Goal: Task Accomplishment & Management: Manage account settings

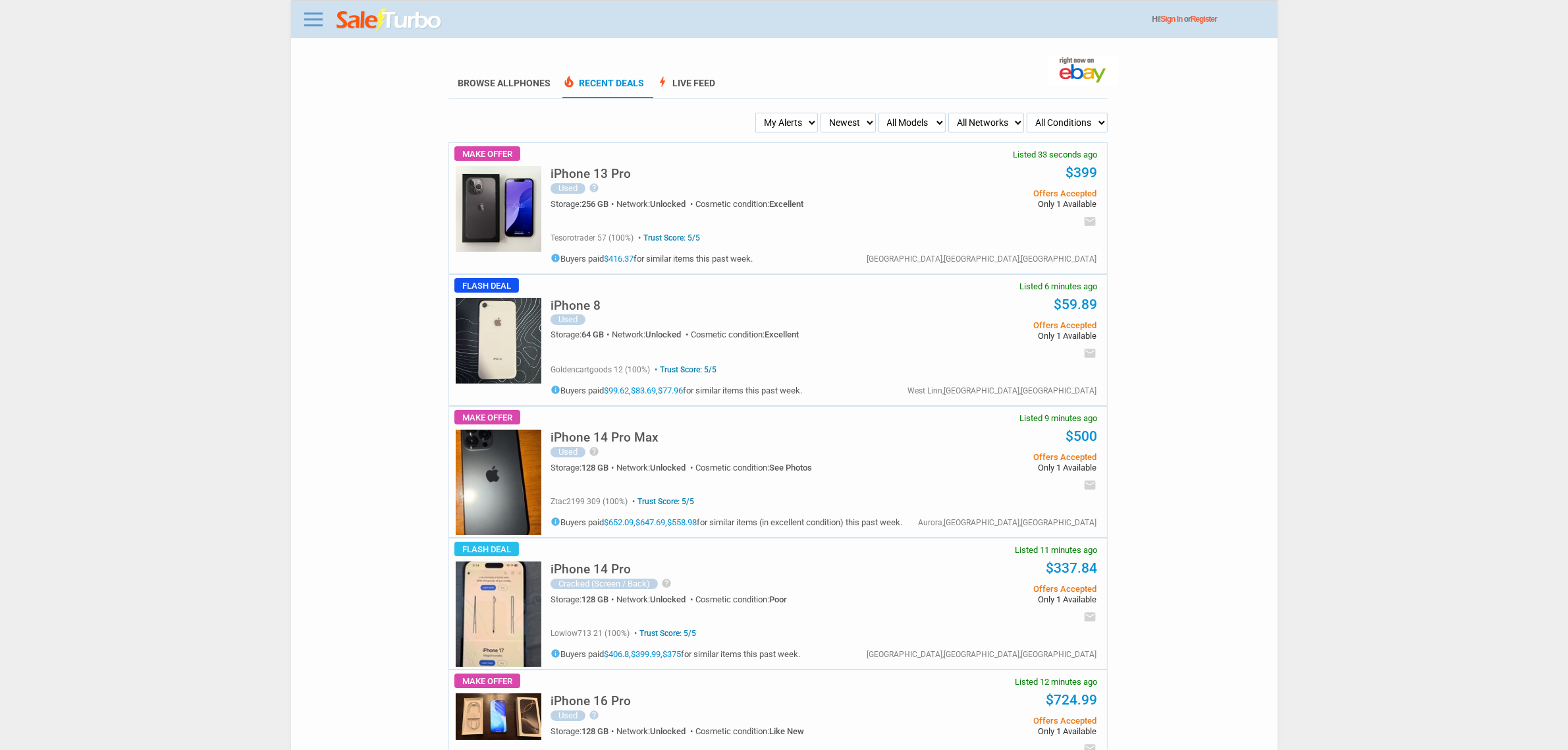
click at [813, 123] on select "My Alerts All Deals BIN Only w/ Offers Only" at bounding box center [787, 123] width 63 height 20
select select "flash_bin"
click at [759, 113] on select "My Alerts All Deals BIN Only w/ Offers Only" at bounding box center [787, 123] width 63 height 20
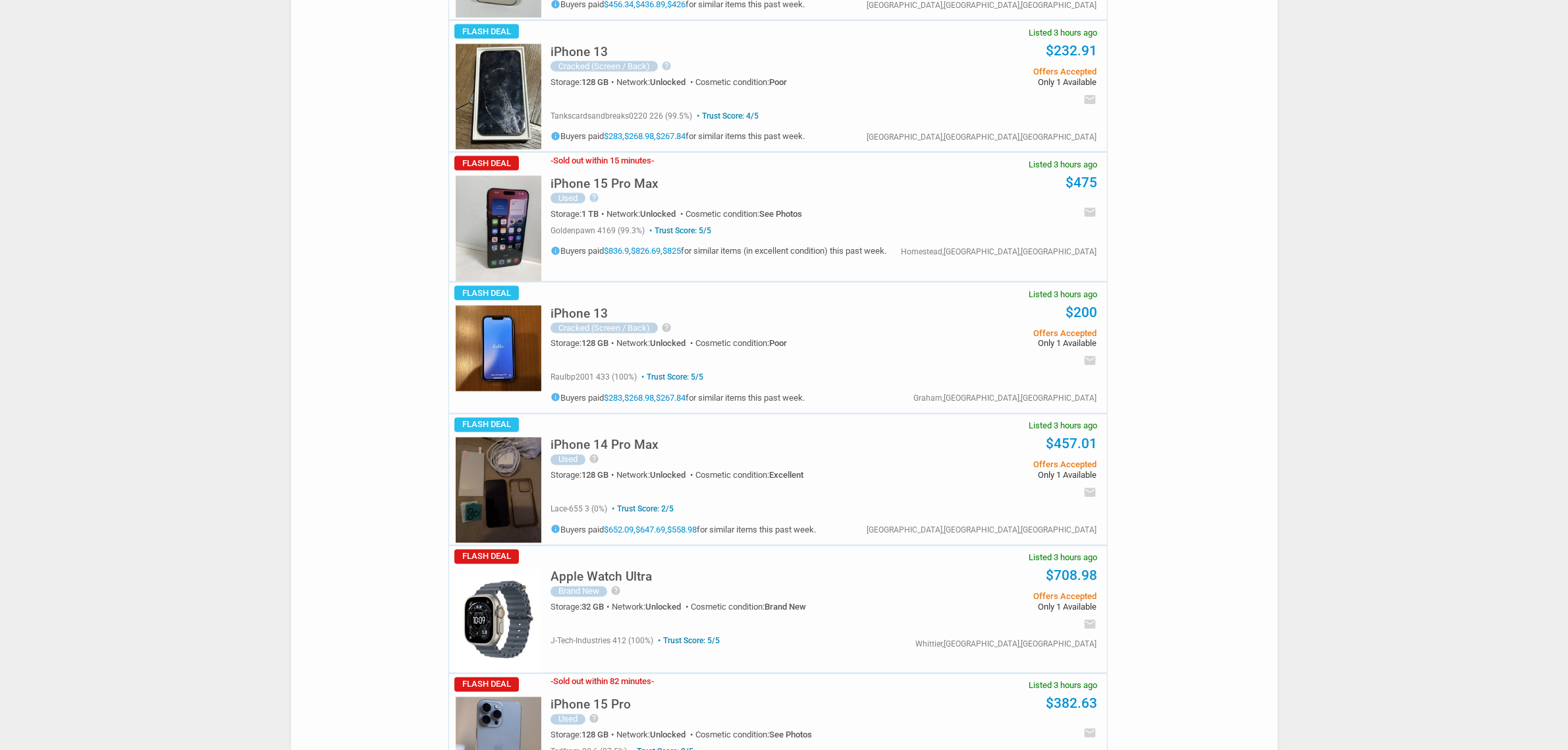
scroll to position [2800, 0]
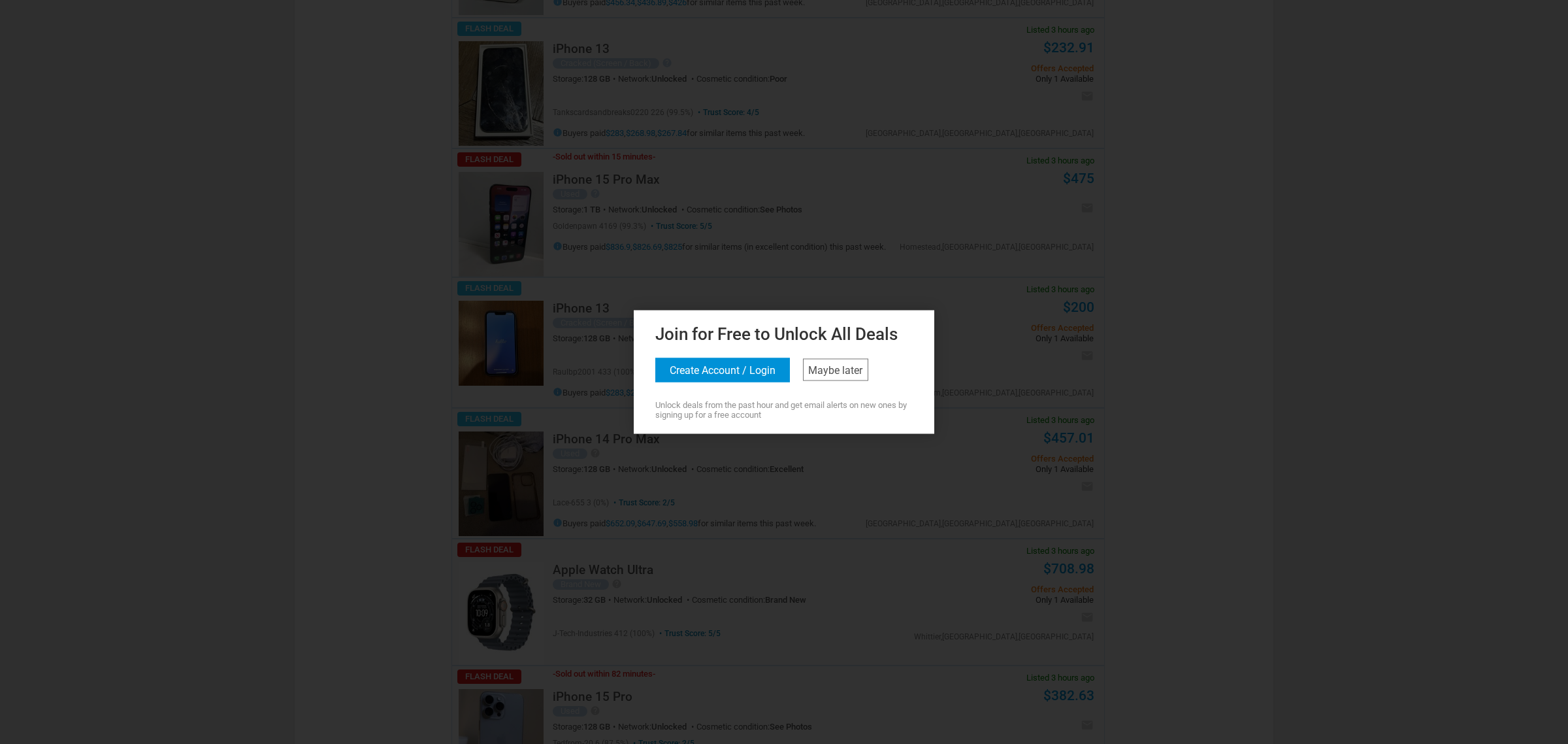
click at [874, 384] on div "Join for Free to Unlock All Deals Create Account / Login Maybe later Unlock dea…" at bounding box center [784, 370] width 294 height 99
click at [851, 367] on link "Maybe later" at bounding box center [836, 370] width 65 height 22
